Goal: Information Seeking & Learning: Learn about a topic

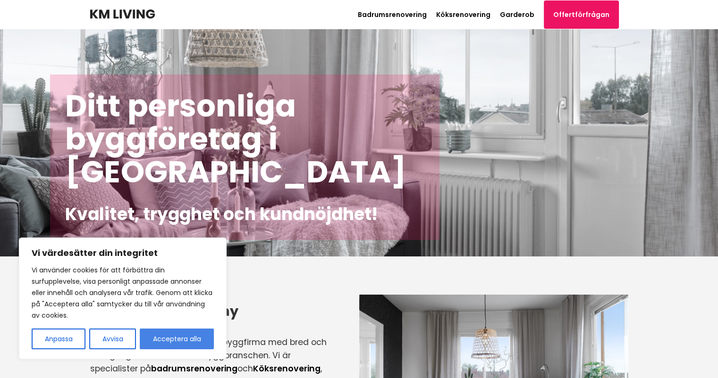
click at [187, 333] on button "Acceptera alla" at bounding box center [177, 339] width 74 height 21
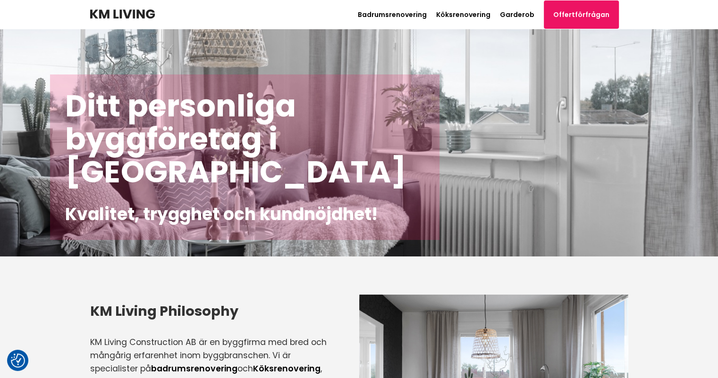
checkbox input "true"
click at [594, 12] on link "Offertförfrågan" at bounding box center [580, 14] width 75 height 28
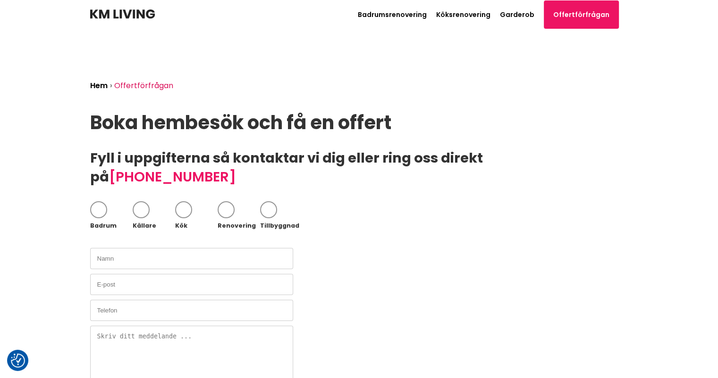
click at [97, 201] on span at bounding box center [98, 209] width 17 height 17
checkbox input "true"
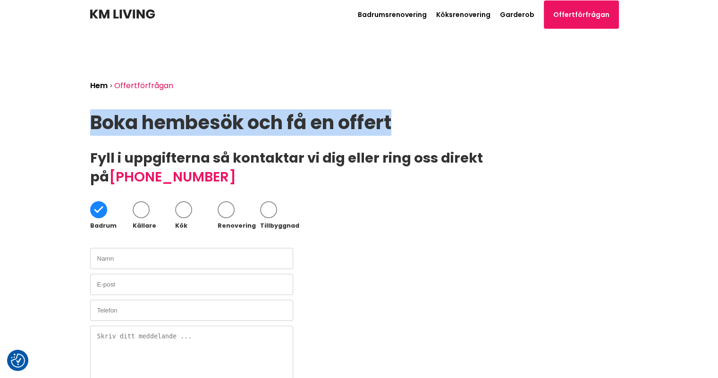
drag, startPoint x: 716, startPoint y: 103, endPoint x: 716, endPoint y: 116, distance: 12.3
click at [716, 116] on main "Hem › Offertförfrågan Boka hembesök och få en offert Fyll i uppgifterna så kont…" at bounding box center [359, 263] width 718 height 468
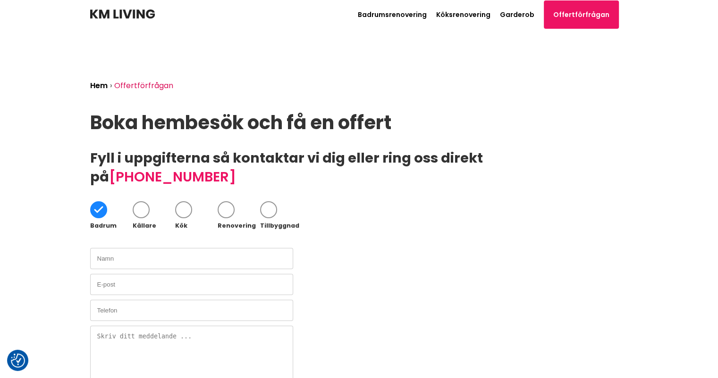
click at [65, 192] on main "Hem › Offertförfrågan Boka hembesök och få en offert Fyll i uppgifterna så kont…" at bounding box center [359, 263] width 718 height 468
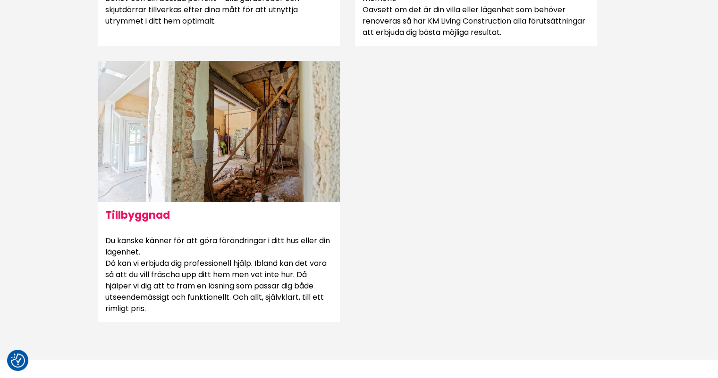
scroll to position [649, 0]
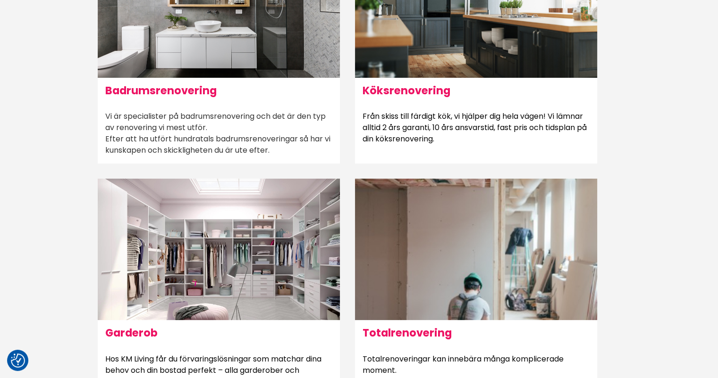
click at [189, 105] on p "Vi är specialister på badrumsrenovering och det är den typ av renovering vi mes…" at bounding box center [219, 133] width 242 height 60
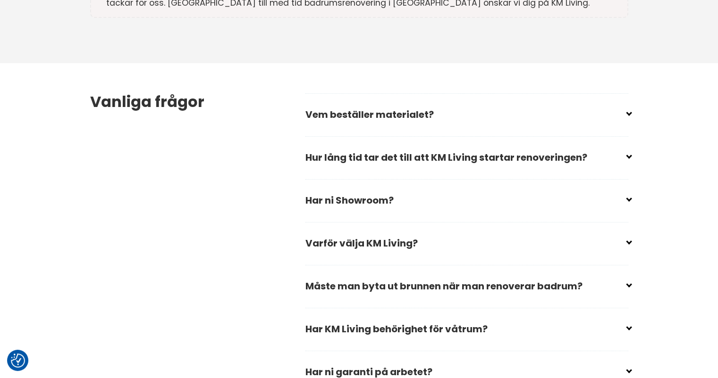
scroll to position [2685, 0]
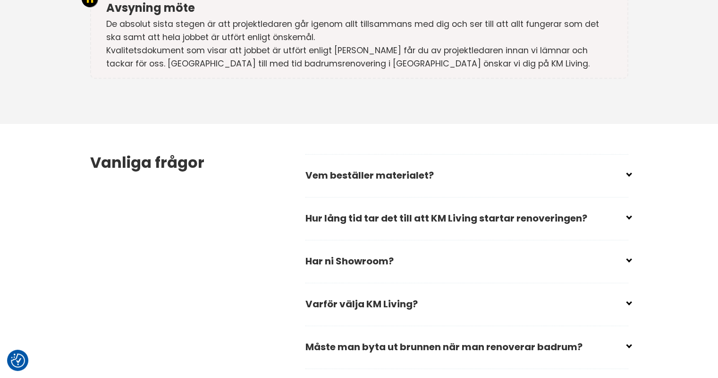
click at [631, 188] on div "Vanliga frågor Vem beställer materialet? Du bestämmer vilket material du vill h…" at bounding box center [359, 304] width 553 height 361
click at [611, 208] on input "checkbox" at bounding box center [468, 215] width 323 height 14
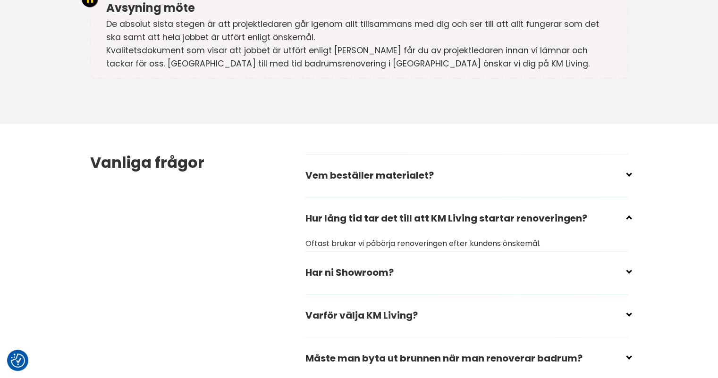
click at [611, 208] on input "checkbox" at bounding box center [468, 215] width 323 height 14
checkbox input "true"
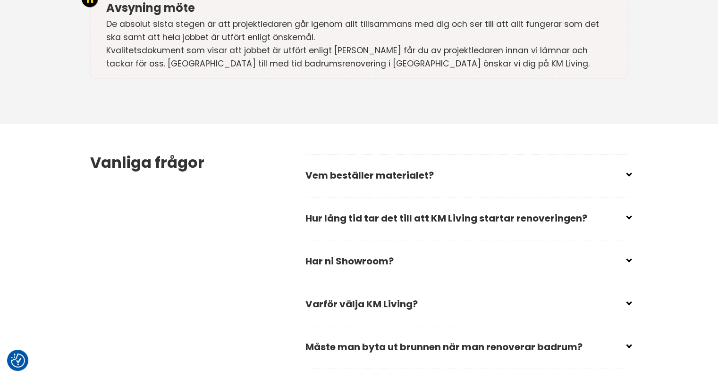
click at [616, 249] on h2 "Har ni Showroom?" at bounding box center [466, 265] width 323 height 32
click at [627, 250] on input "checkbox" at bounding box center [468, 257] width 323 height 14
checkbox input "false"
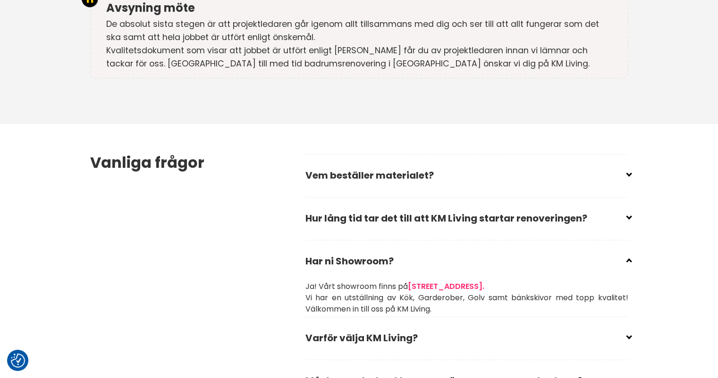
click at [626, 327] on input "checkbox" at bounding box center [468, 334] width 323 height 14
checkbox input "false"
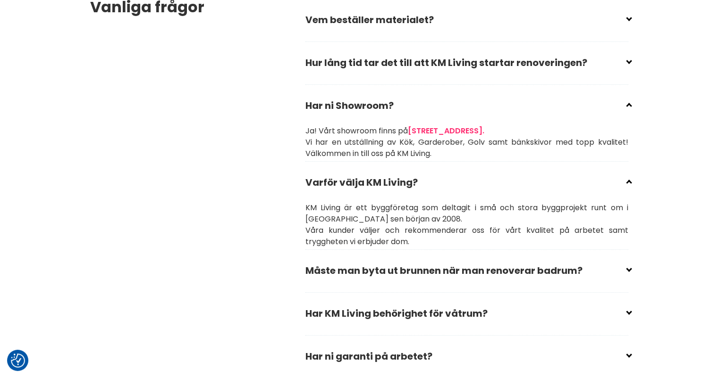
scroll to position [2836, 0]
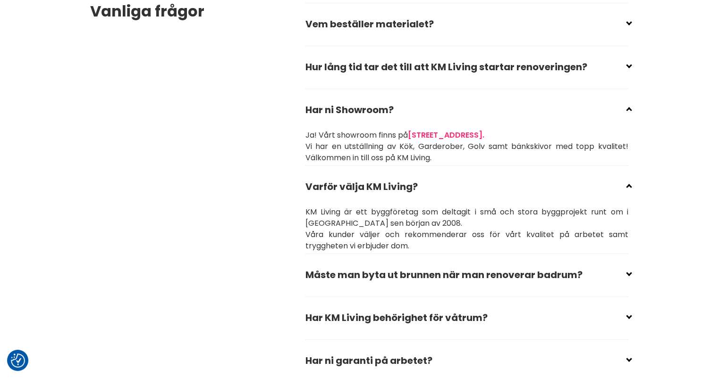
click at [625, 307] on input "checkbox" at bounding box center [468, 314] width 323 height 14
checkbox input "false"
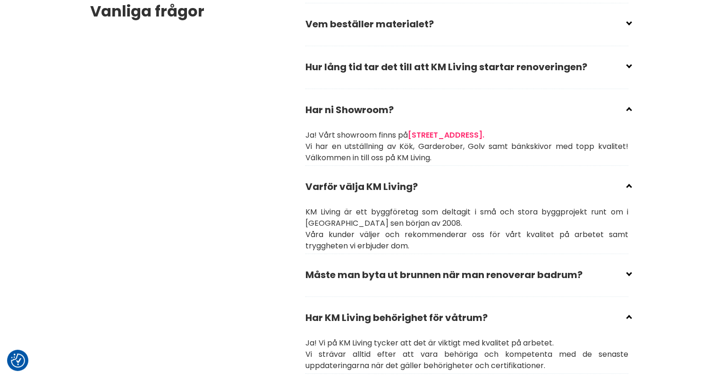
click at [628, 264] on input "checkbox" at bounding box center [468, 271] width 323 height 14
checkbox input "false"
